Goal: Task Accomplishment & Management: Use online tool/utility

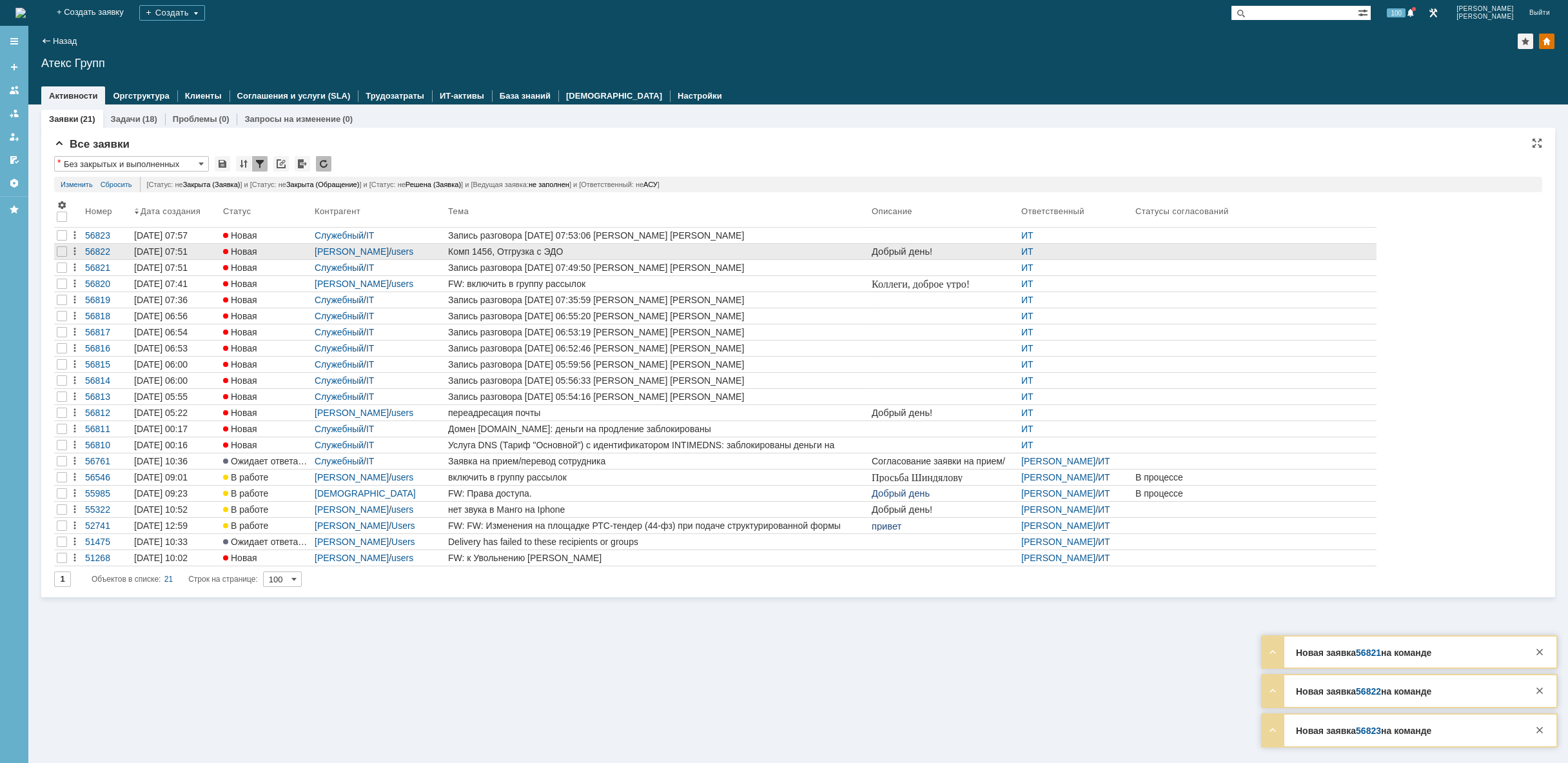
click at [565, 251] on div "Комп 1456, Отгрузка с ЭДО" at bounding box center [657, 251] width 418 height 10
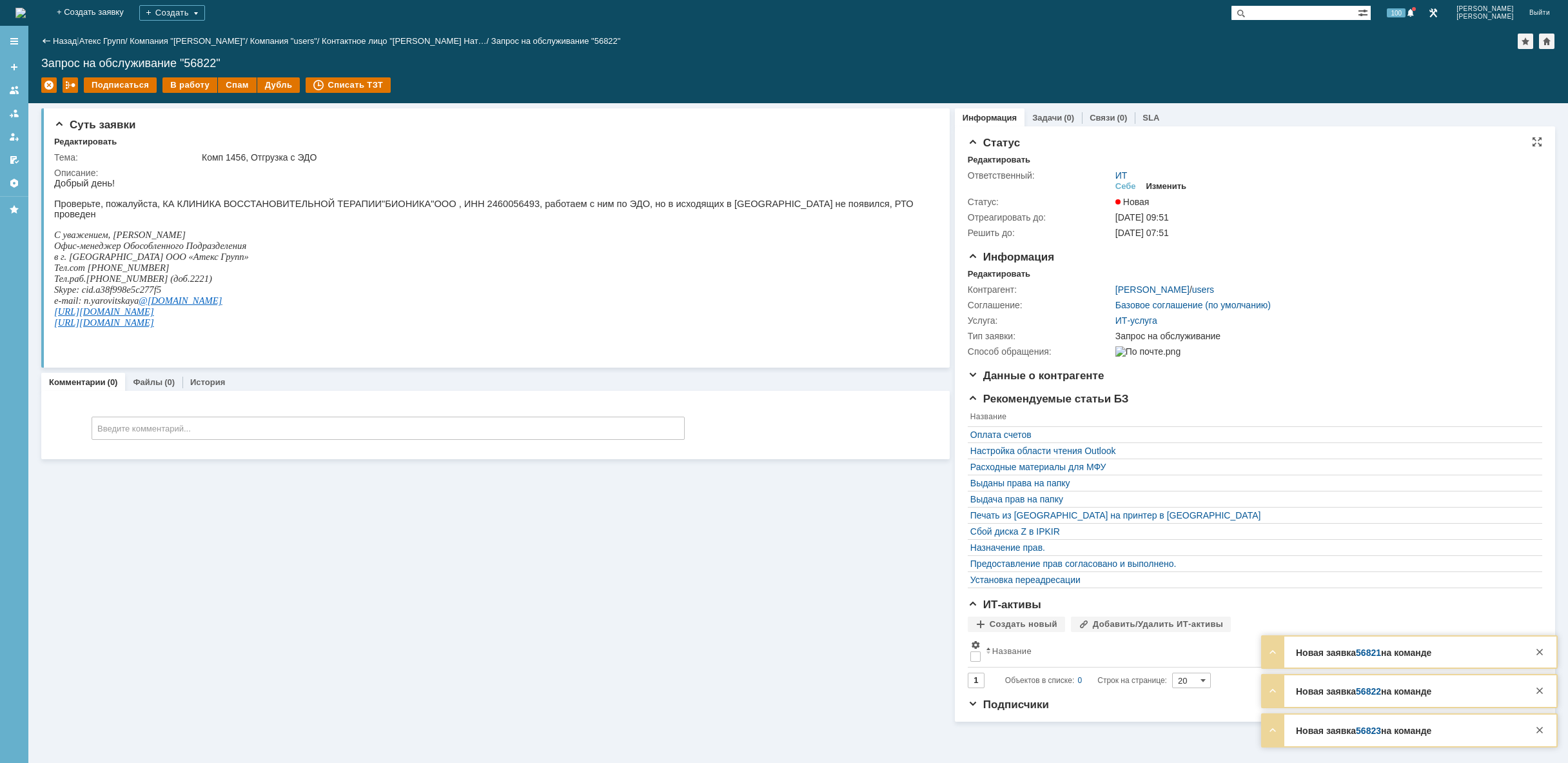
click at [1166, 186] on div "Изменить" at bounding box center [1167, 186] width 41 height 10
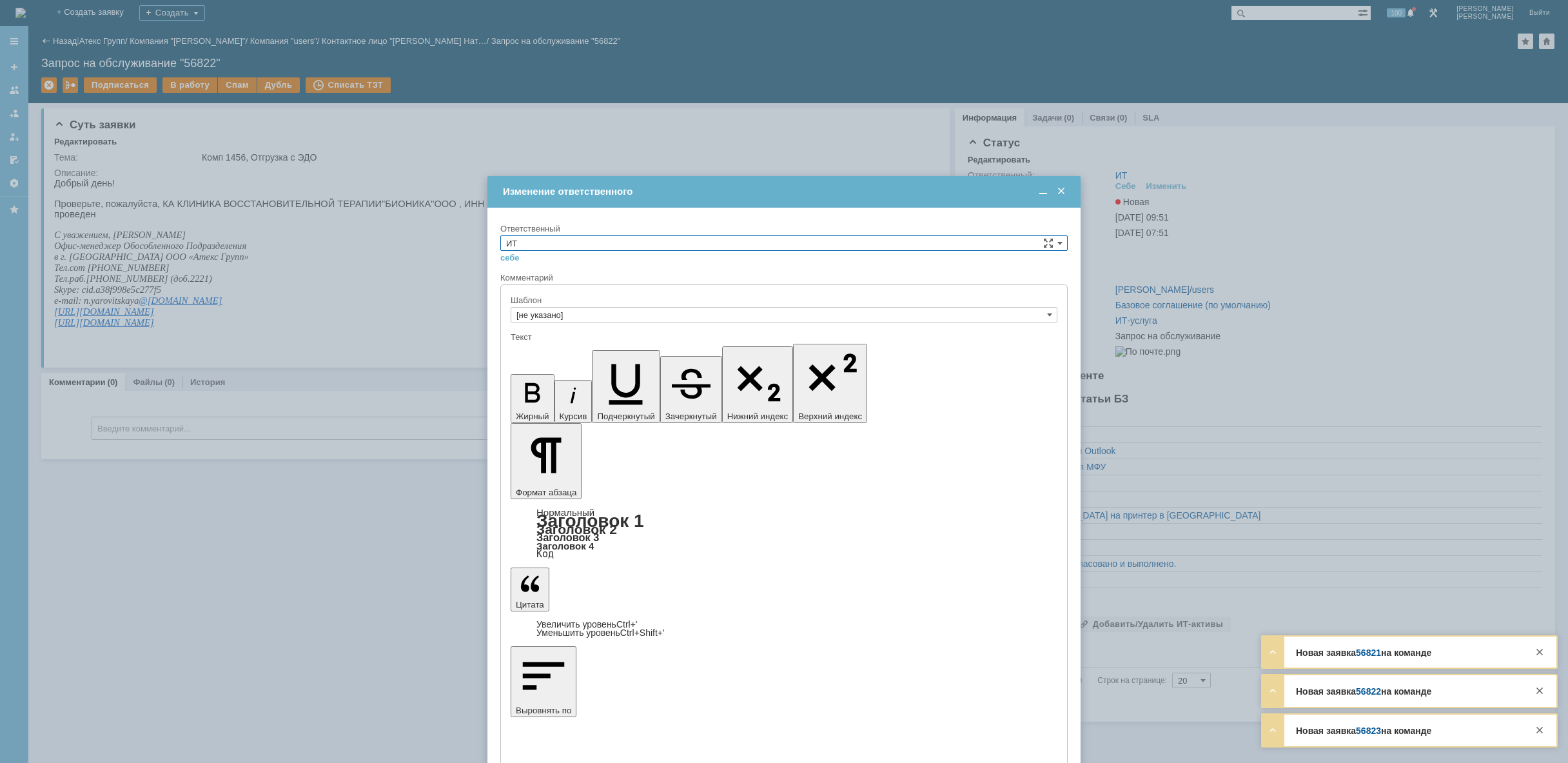
click at [568, 242] on input "ИТ" at bounding box center [784, 243] width 567 height 16
click at [545, 351] on span "АСУ" at bounding box center [784, 349] width 556 height 10
type input "АСУ"
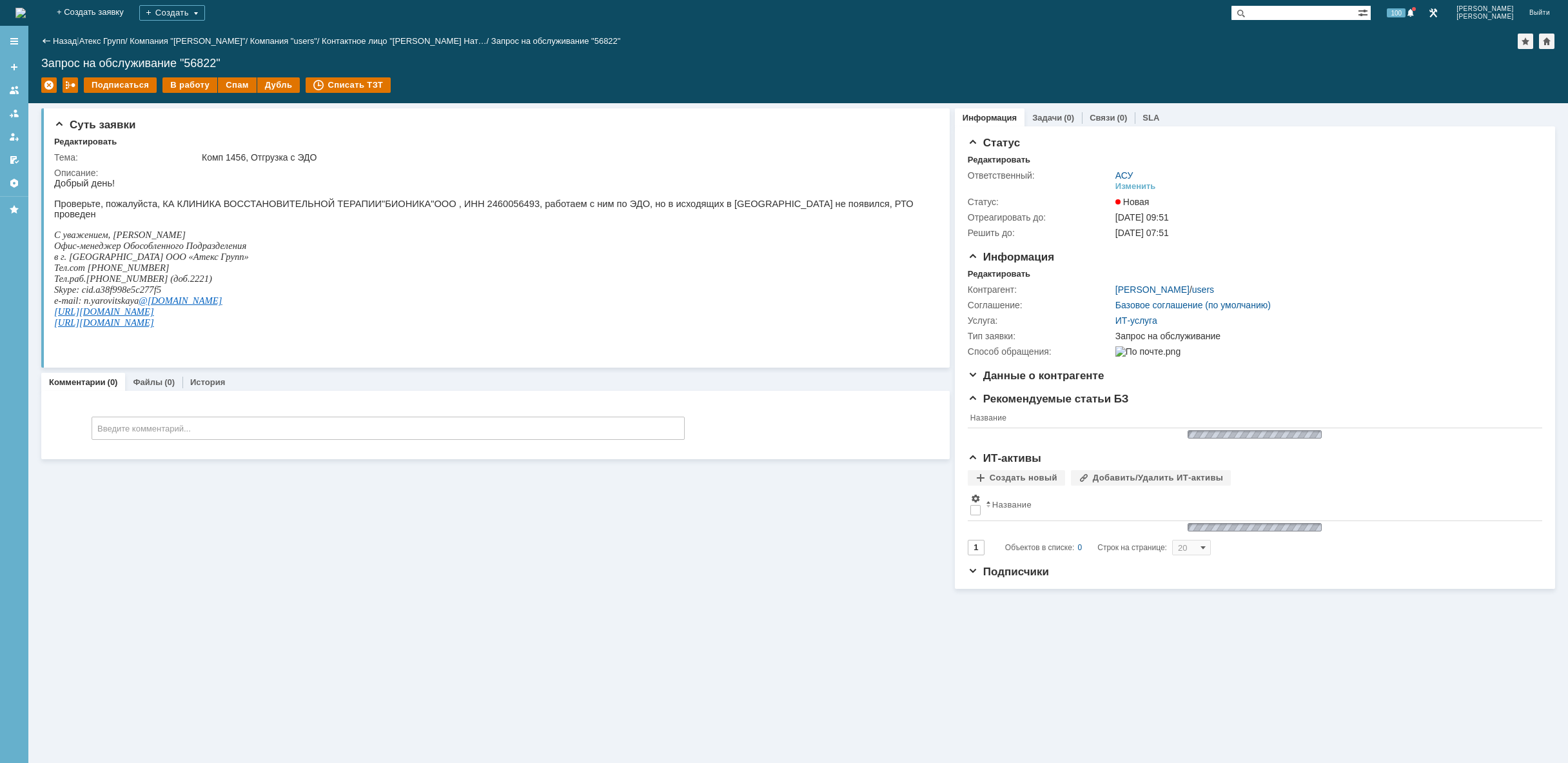
click at [26, 9] on img at bounding box center [20, 13] width 10 height 10
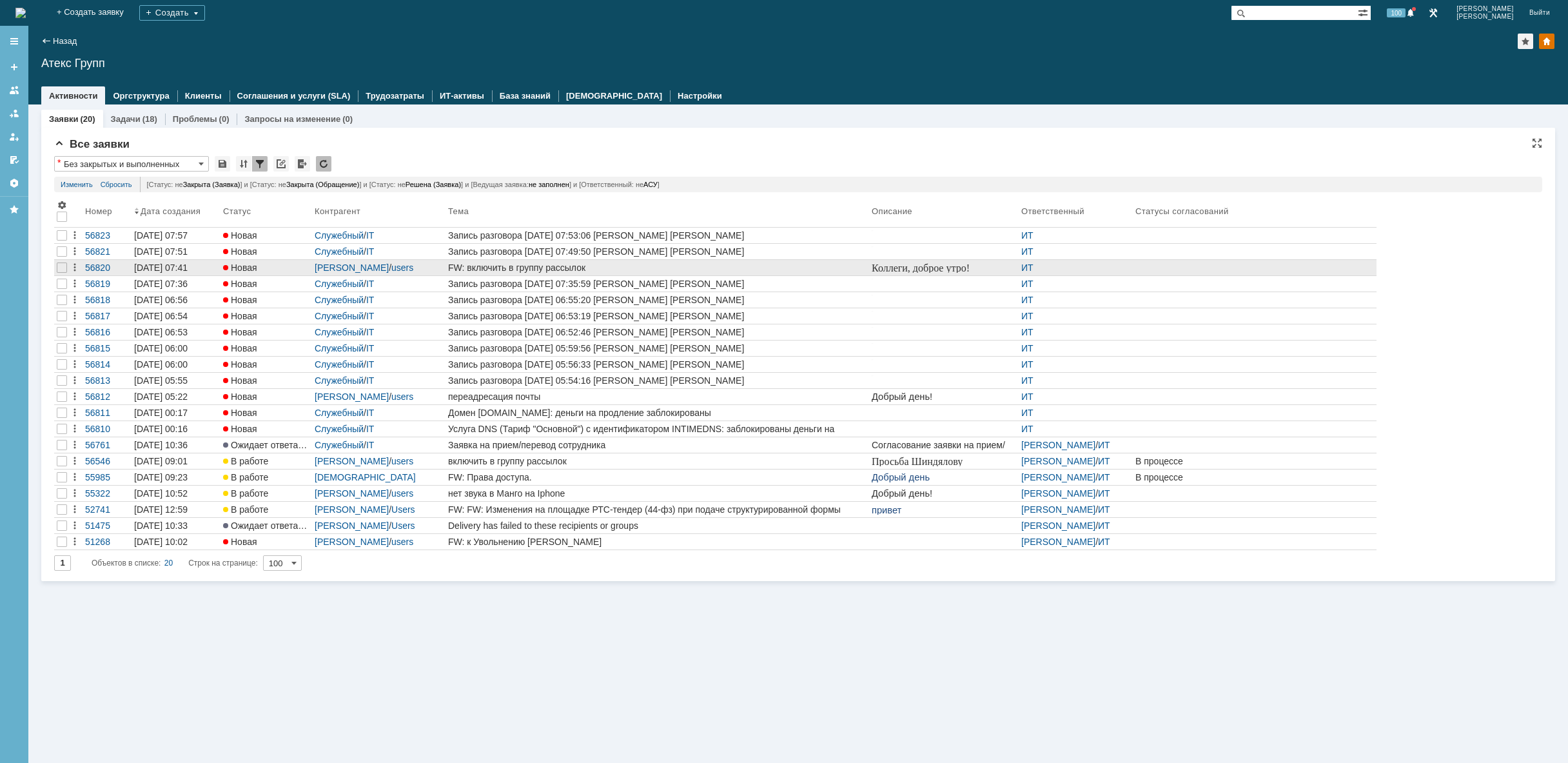
click at [497, 266] on div "FW: включить в группу рассылок" at bounding box center [657, 267] width 418 height 10
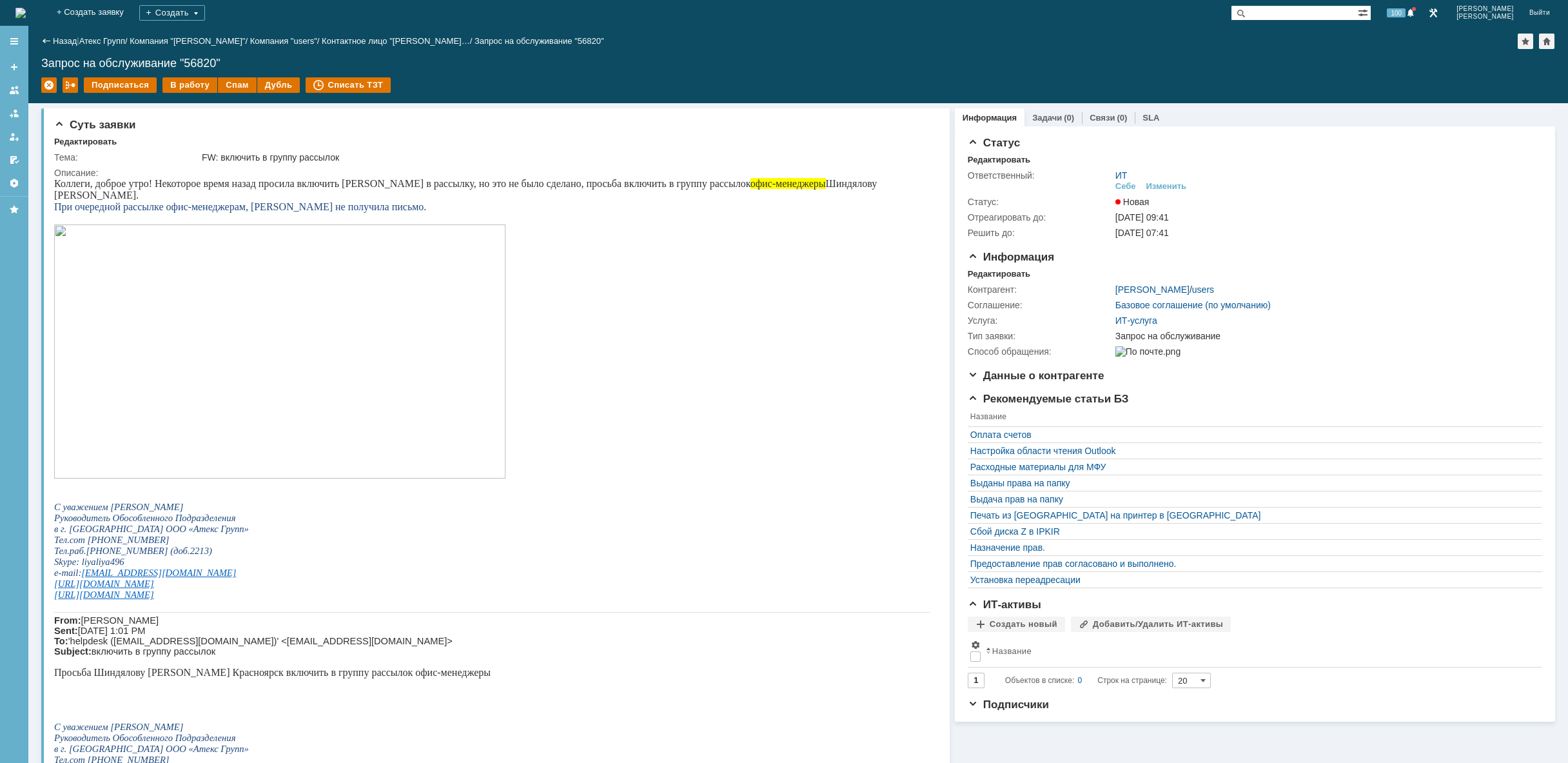
click at [26, 15] on img at bounding box center [20, 13] width 10 height 10
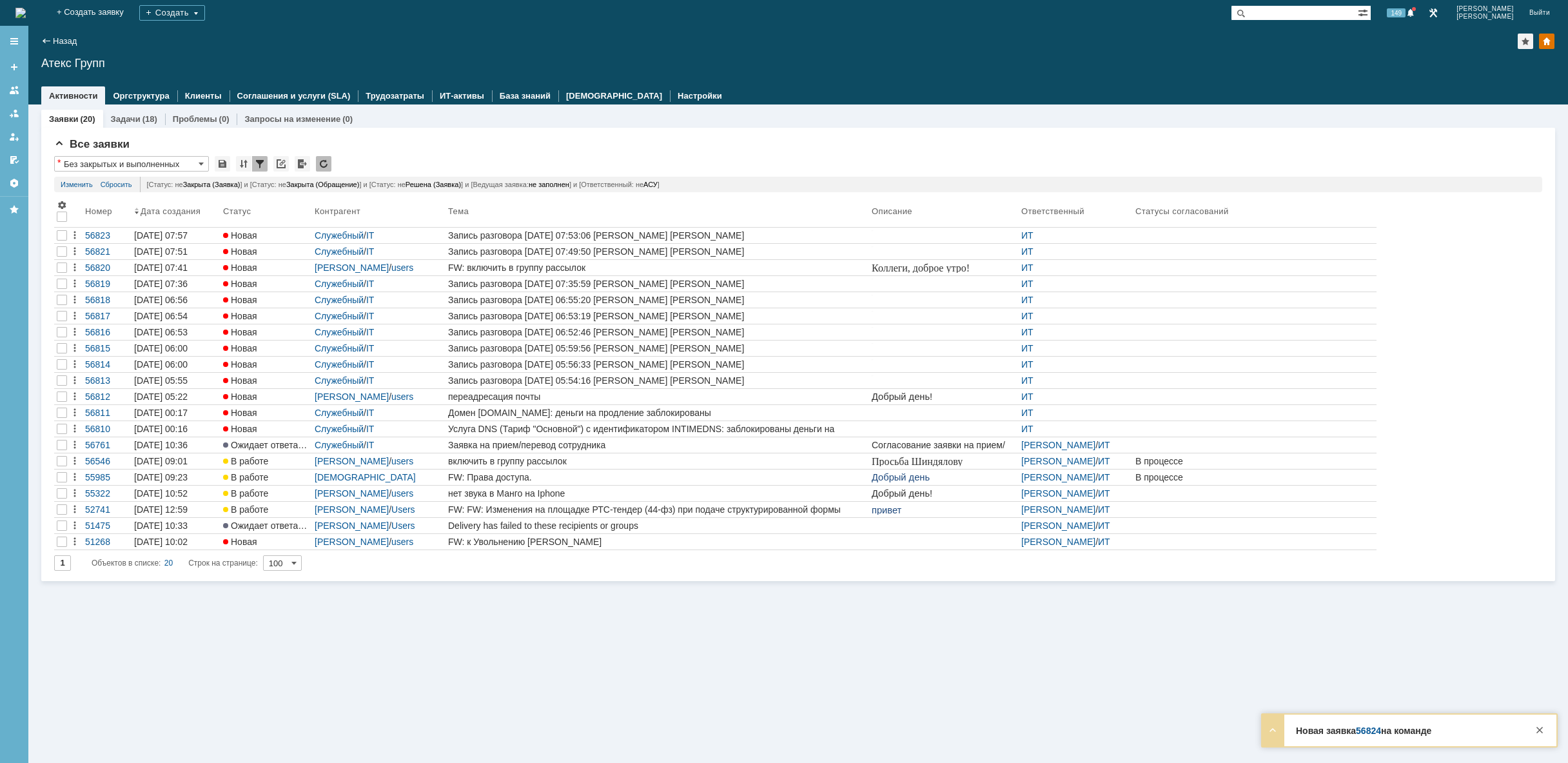
click at [26, 15] on img at bounding box center [20, 13] width 10 height 10
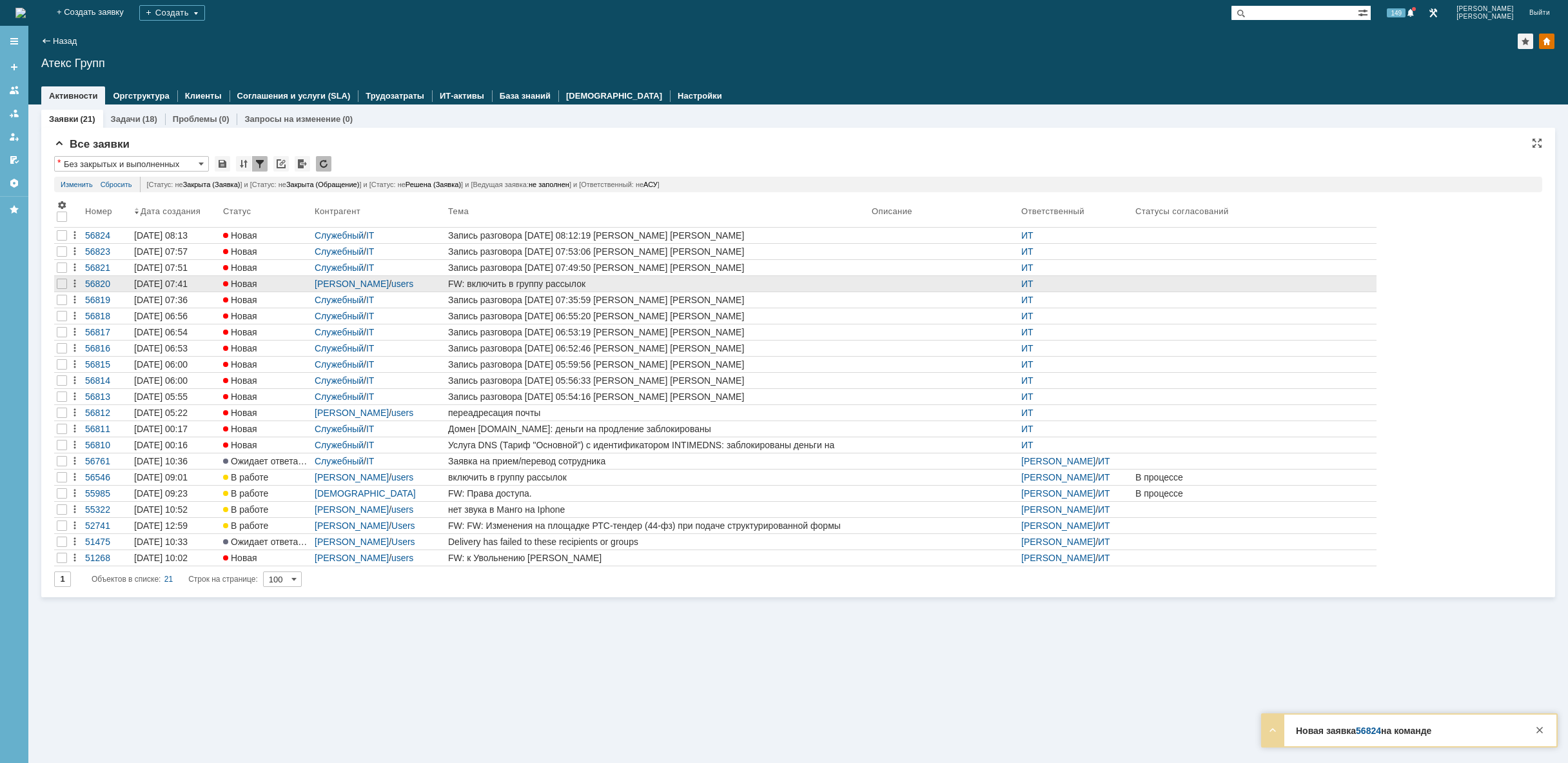
click at [561, 284] on div "FW: включить в группу рассылок" at bounding box center [657, 284] width 418 height 10
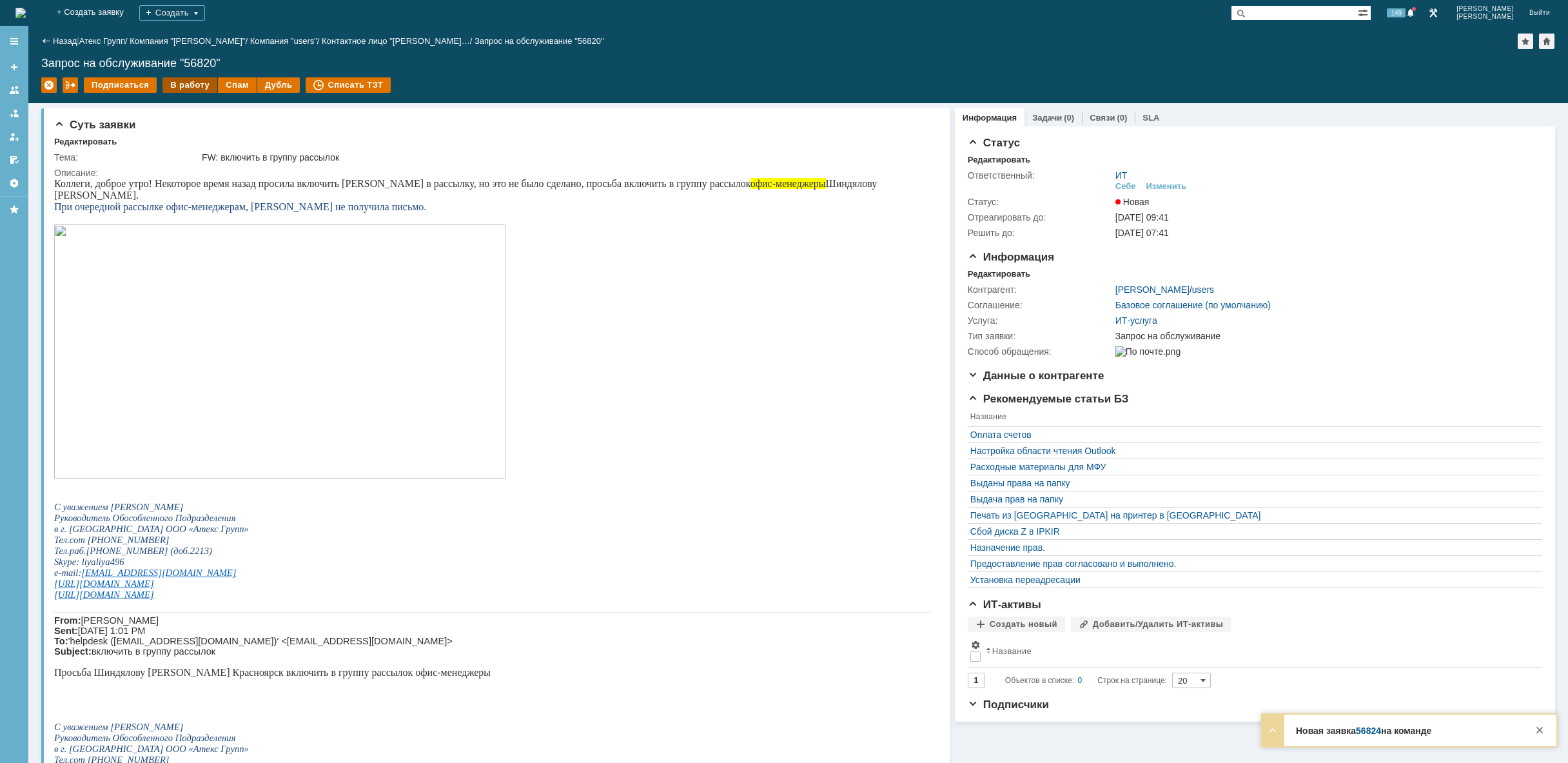
click at [174, 87] on div "В работу" at bounding box center [190, 85] width 55 height 16
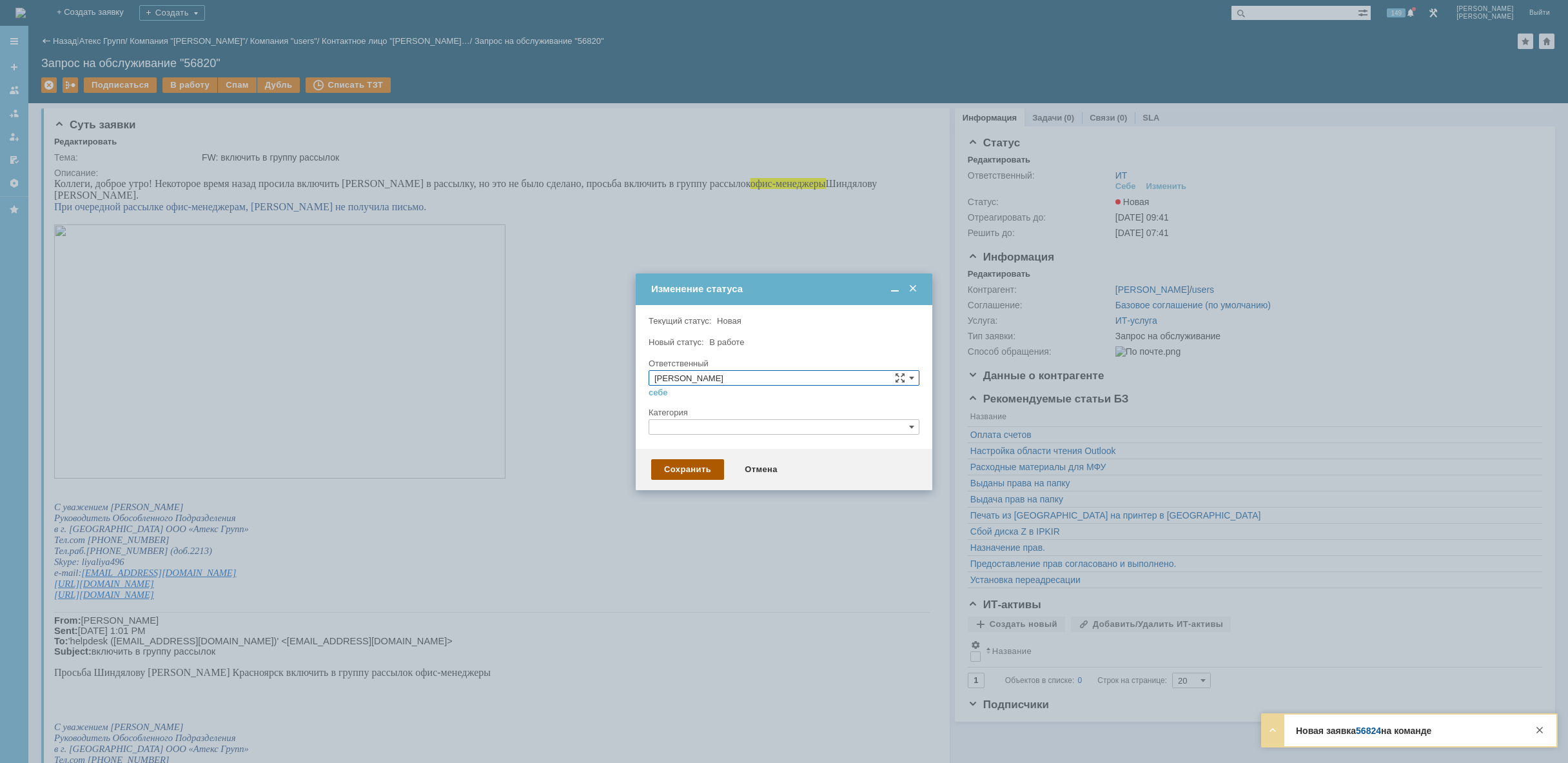
click at [698, 472] on div "Сохранить" at bounding box center [687, 469] width 73 height 20
